Goal: Transaction & Acquisition: Purchase product/service

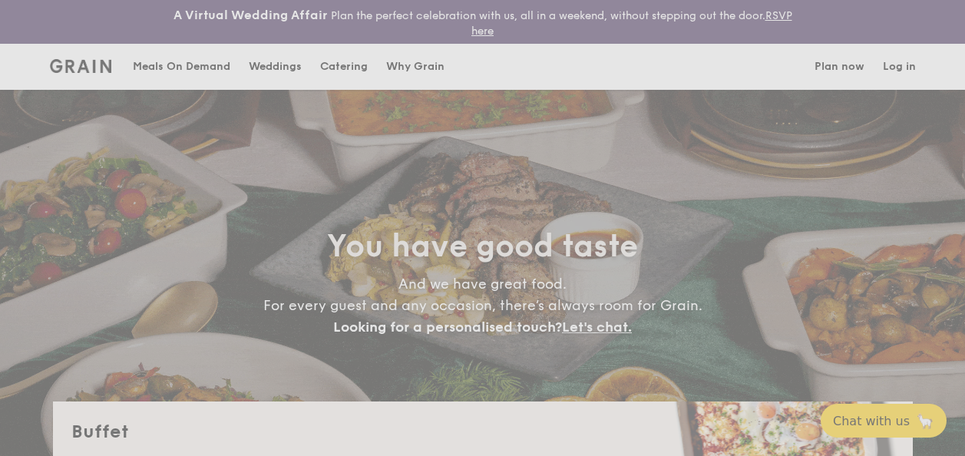
select select
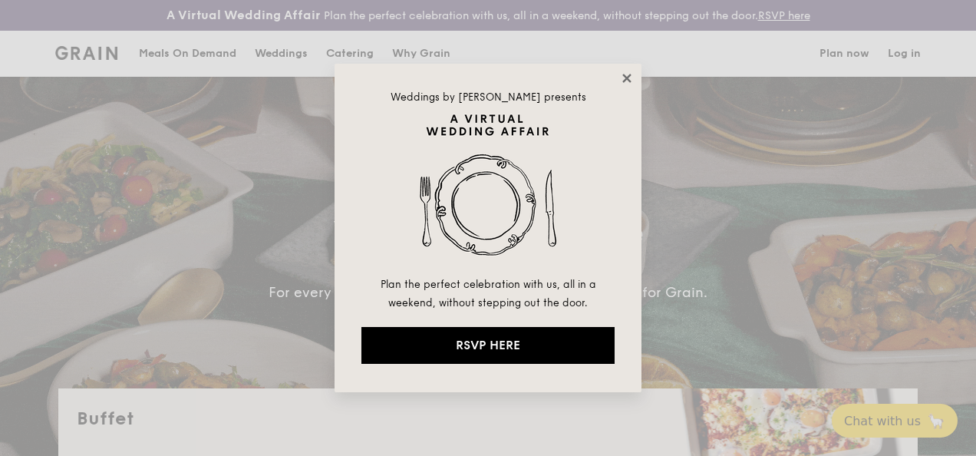
click at [620, 75] on icon at bounding box center [627, 78] width 14 height 14
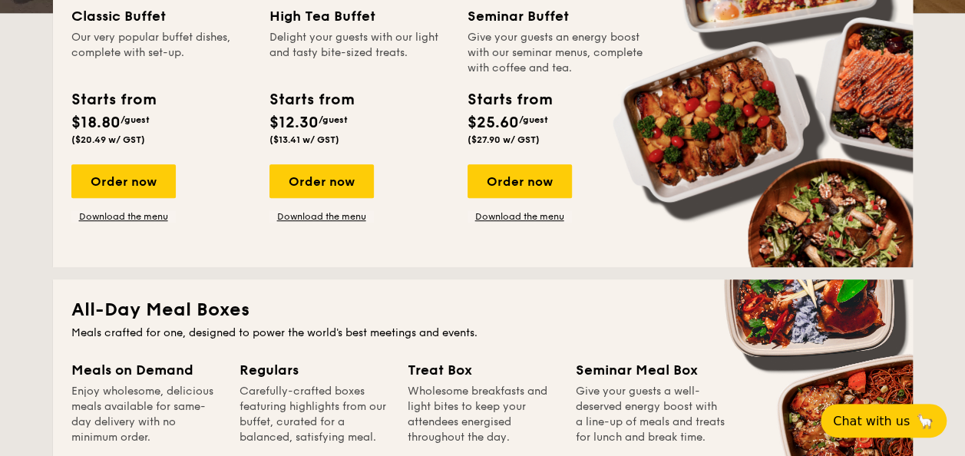
scroll to position [384, 0]
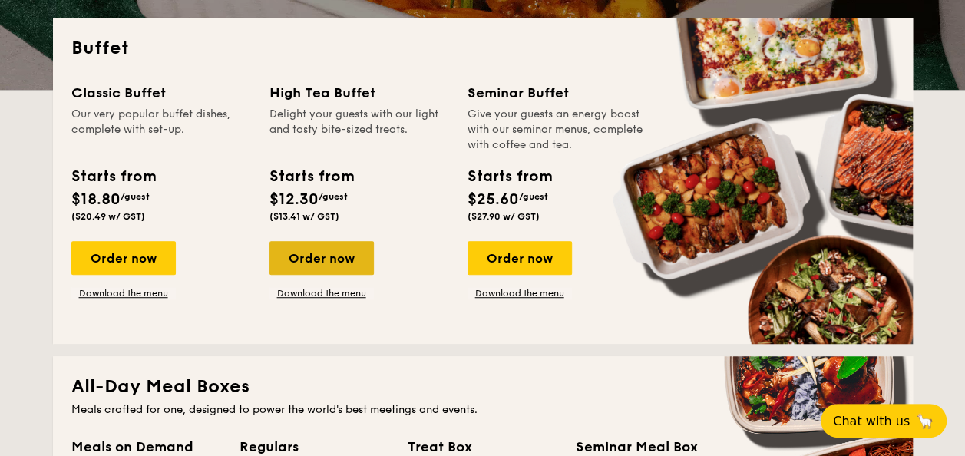
click at [316, 264] on div "Order now" at bounding box center [321, 258] width 104 height 34
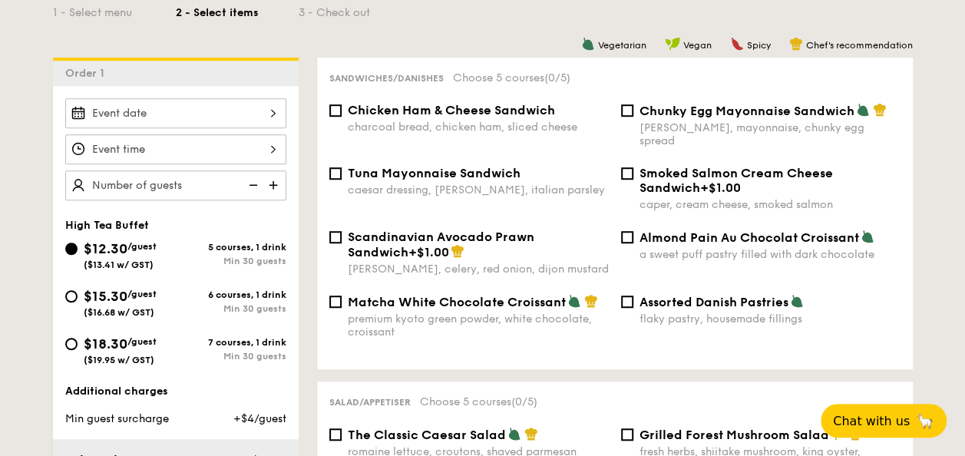
scroll to position [384, 0]
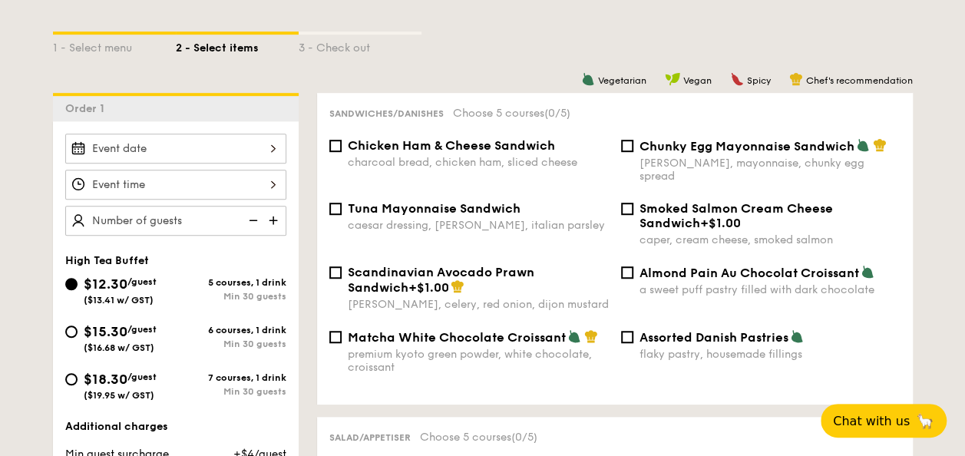
click at [200, 154] on div at bounding box center [175, 149] width 221 height 30
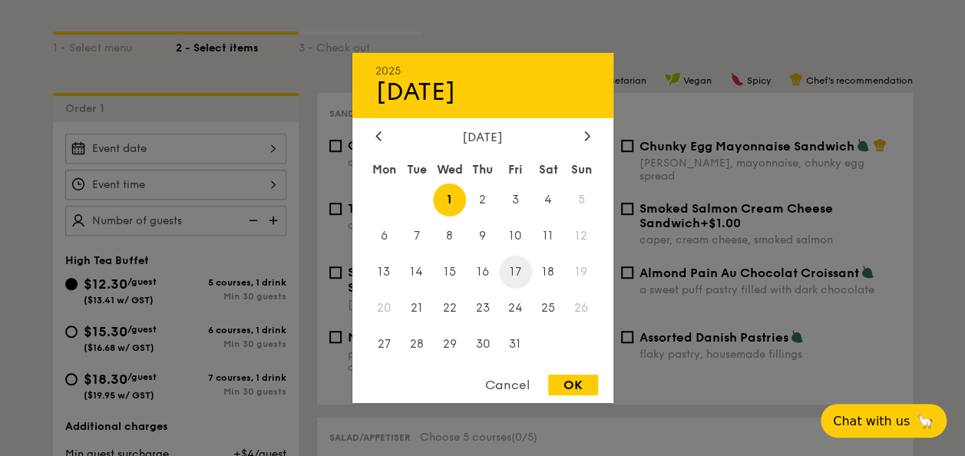
click at [507, 270] on span "17" at bounding box center [515, 272] width 33 height 33
click at [576, 378] on div "OK" at bounding box center [573, 385] width 50 height 21
type input "[DATE]"
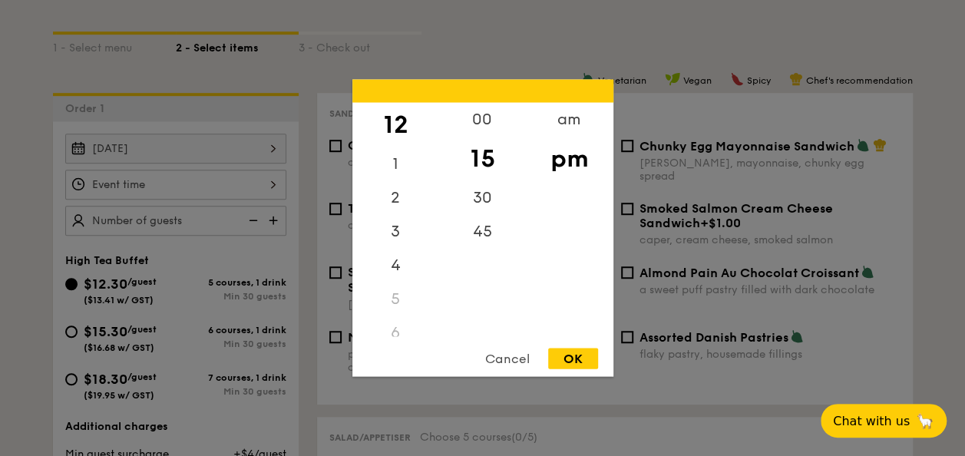
click at [252, 187] on div "12 1 2 3 4 5 6 7 8 9 10 11 00 15 30 45 am pm Cancel OK" at bounding box center [175, 185] width 221 height 30
click at [396, 231] on div "3" at bounding box center [395, 237] width 87 height 45
click at [573, 359] on div "OK" at bounding box center [573, 359] width 50 height 21
type input "3:15PM"
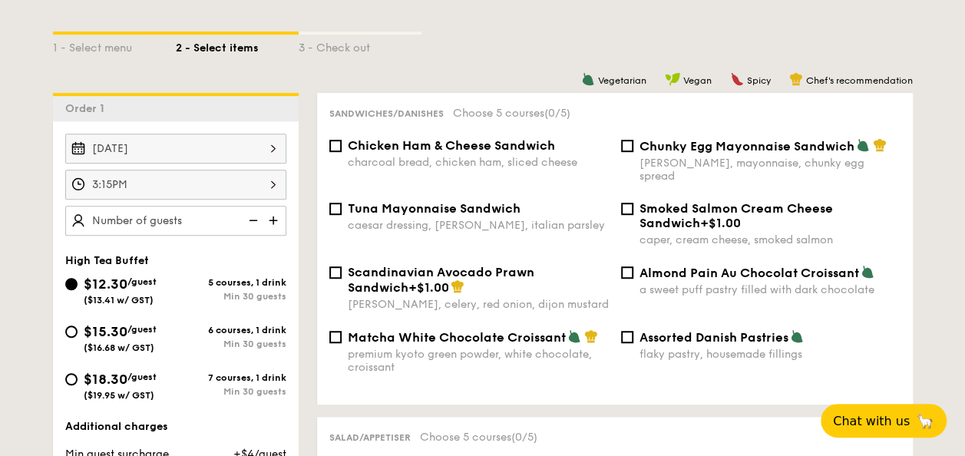
click at [240, 226] on img at bounding box center [251, 220] width 23 height 29
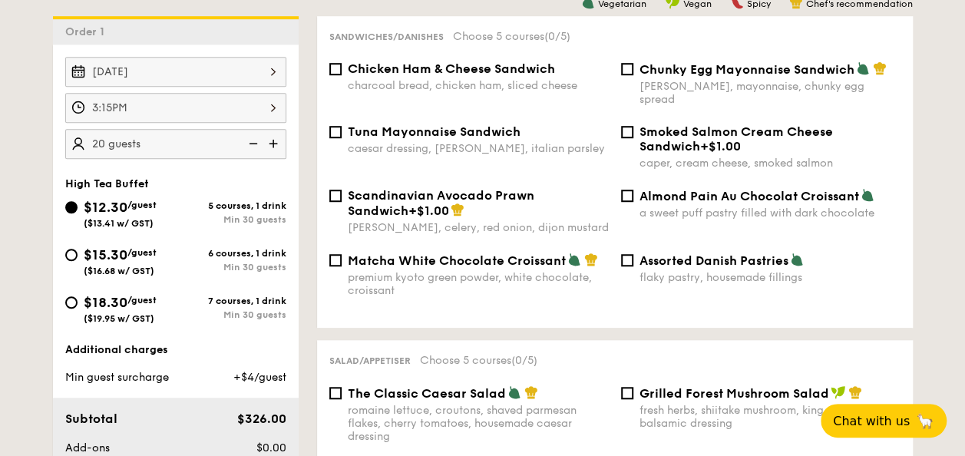
click at [271, 144] on img at bounding box center [274, 143] width 23 height 29
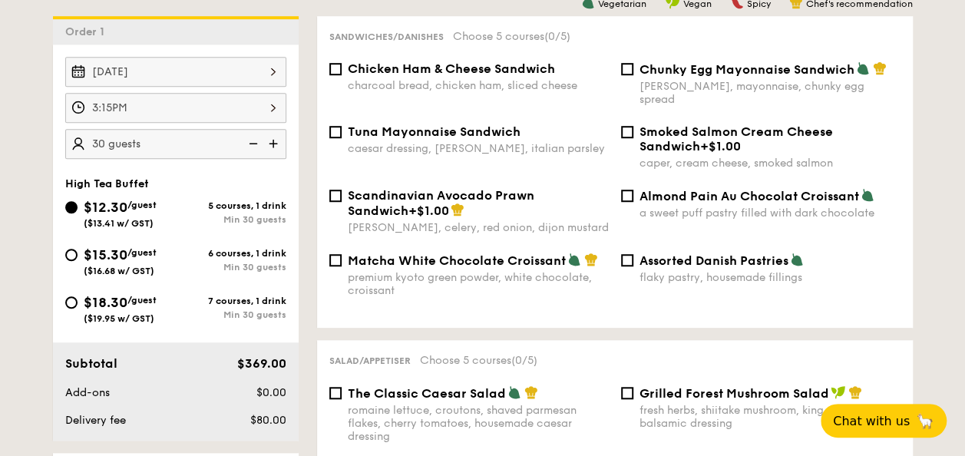
click at [271, 144] on img at bounding box center [274, 143] width 23 height 29
type input "50 guests"
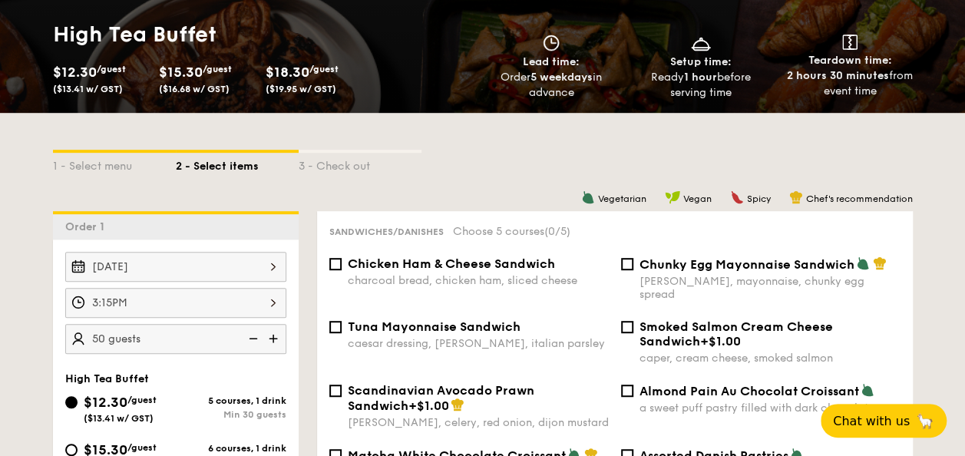
scroll to position [384, 0]
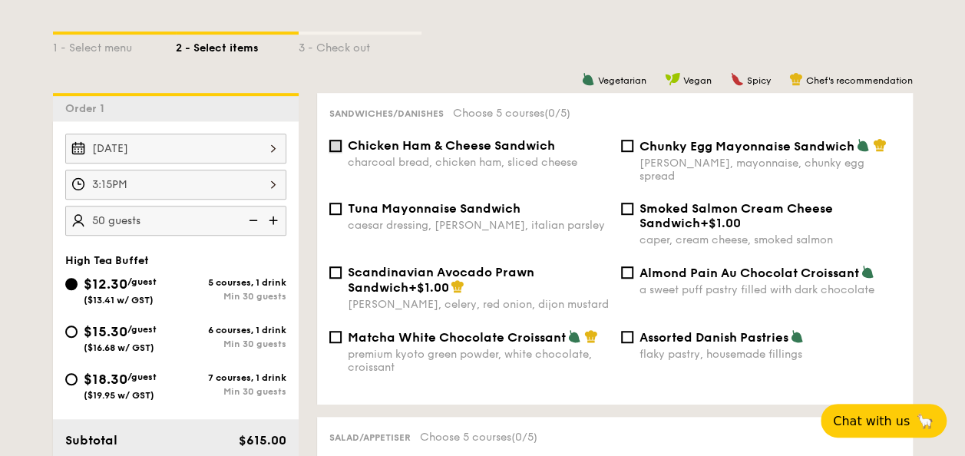
drag, startPoint x: 331, startPoint y: 147, endPoint x: 338, endPoint y: 186, distance: 39.0
click at [331, 149] on input "Chicken Ham & Cheese Sandwich charcoal bread, chicken ham, sliced cheese" at bounding box center [335, 146] width 12 height 12
checkbox input "true"
click at [339, 203] on input "Tuna Mayonnaise Sandwich caesar dressing, [GEOGRAPHIC_DATA], italian parsley" at bounding box center [335, 209] width 12 height 12
checkbox input "true"
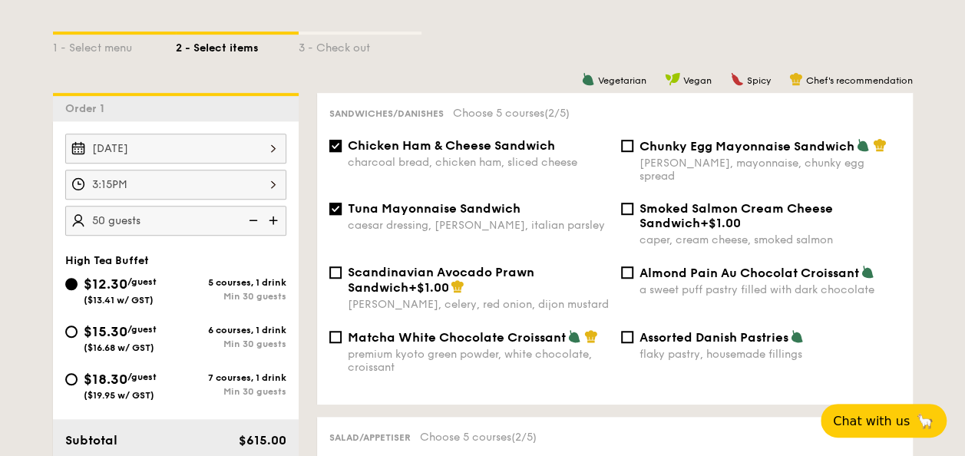
click at [641, 266] on span "Almond Pain Au Chocolat Croissant" at bounding box center [749, 273] width 220 height 15
click at [633, 266] on input "Almond Pain Au Chocolat Croissant a sweet puff pastry filled with dark chocolate" at bounding box center [627, 272] width 12 height 12
checkbox input "true"
click at [635, 150] on div "Chunky Egg Mayonnaise Sandwich dijon mustard, mayonnaise, chunky egg spread" at bounding box center [761, 160] width 292 height 45
click at [344, 330] on div "Matcha White Chocolate Croissant premium kyoto green powder, white chocolate, c…" at bounding box center [469, 351] width 292 height 45
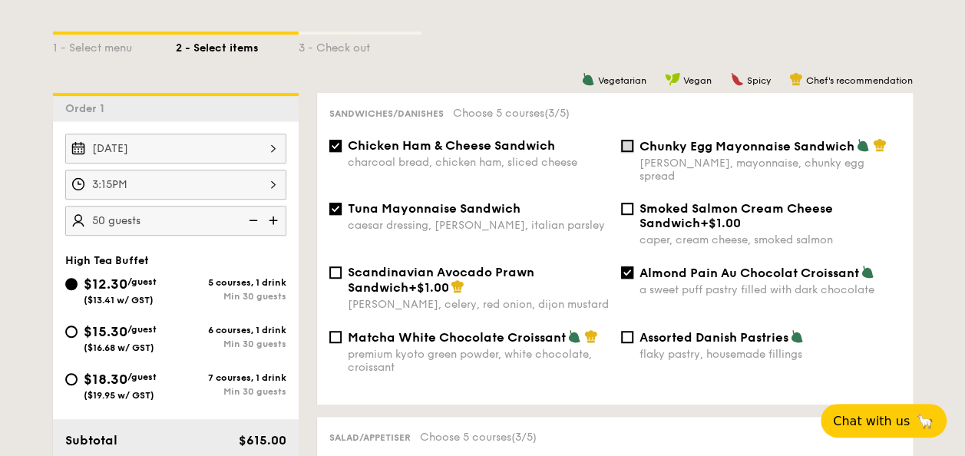
click at [622, 141] on input "Chunky Egg Mayonnaise Sandwich dijon mustard, mayonnaise, chunky egg spread" at bounding box center [627, 146] width 12 height 12
checkbox input "true"
click at [325, 330] on div "Matcha White Chocolate Croissant premium kyoto green powder, white chocolate, c…" at bounding box center [469, 351] width 292 height 45
click at [333, 331] on input "Matcha White Chocolate Croissant premium kyoto green powder, white chocolate, c…" at bounding box center [335, 337] width 12 height 12
checkbox input "true"
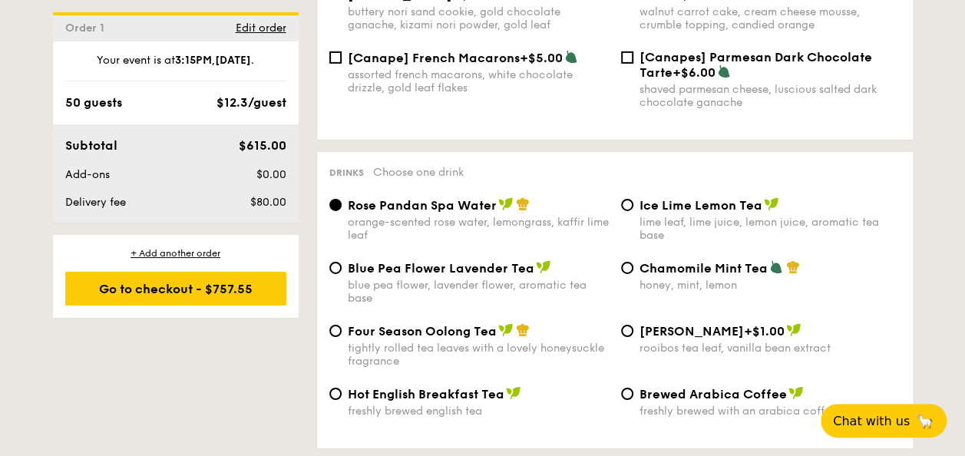
scroll to position [2610, 0]
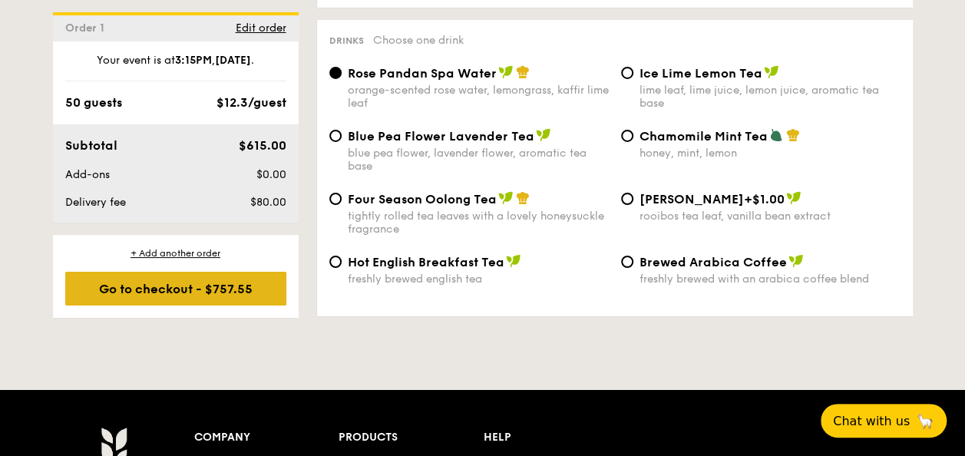
click at [203, 295] on div "Go to checkout - $757.55" at bounding box center [175, 289] width 221 height 34
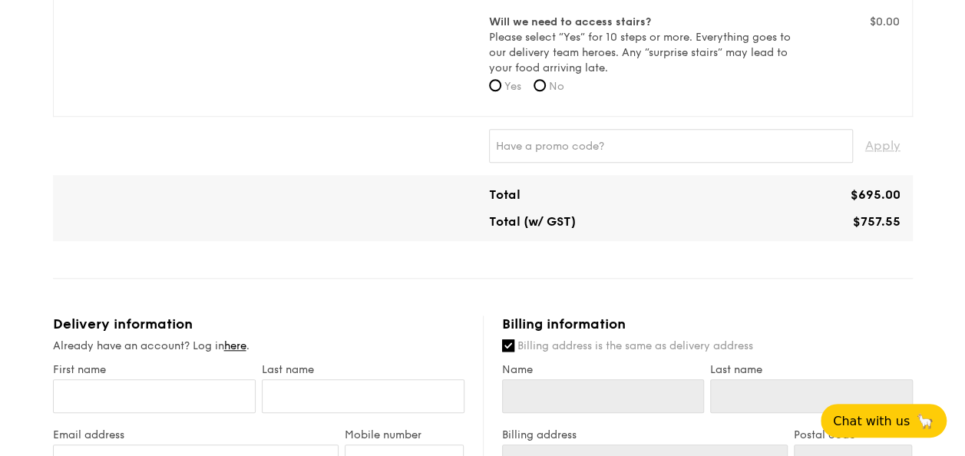
scroll to position [461, 0]
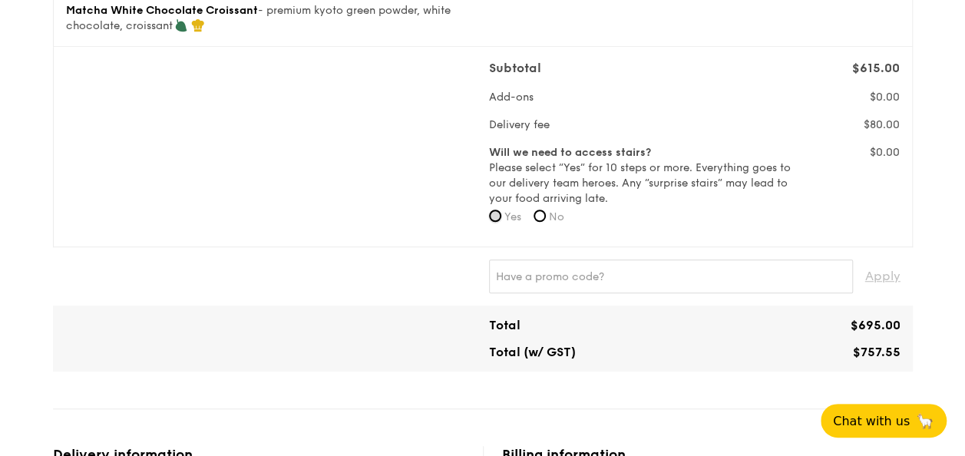
click at [497, 210] on input "Yes" at bounding box center [495, 216] width 12 height 12
radio input "true"
click at [544, 210] on input "No" at bounding box center [540, 216] width 12 height 12
radio input "true"
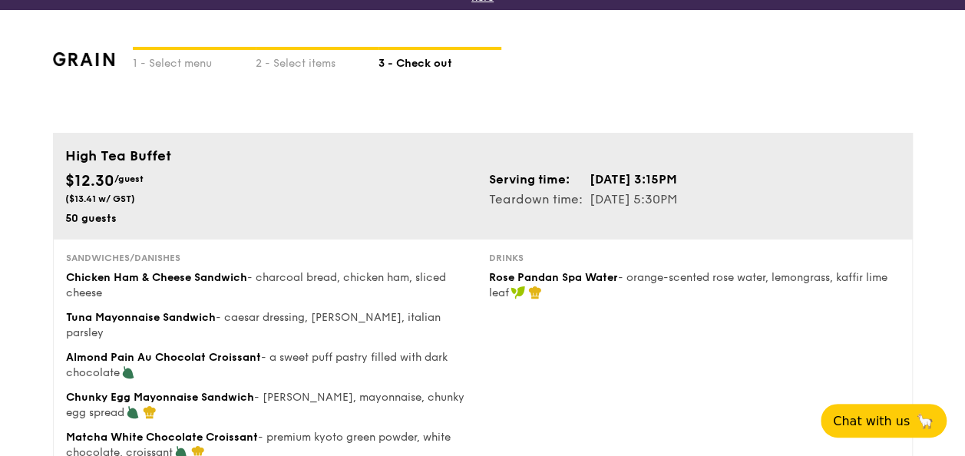
scroll to position [0, 0]
